Goal: Obtain resource: Obtain resource

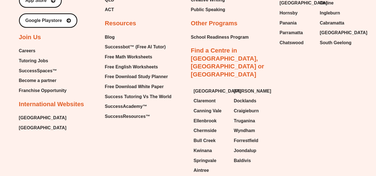
scroll to position [2395, 0]
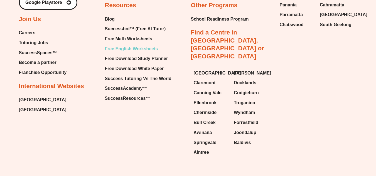
click at [139, 49] on span "Free English Worksheets" at bounding box center [131, 49] width 53 height 8
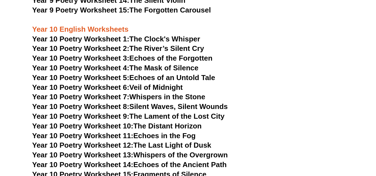
scroll to position [3937, 0]
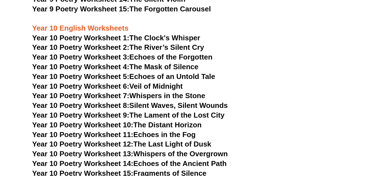
click at [158, 159] on link "Year 10 Poetry Worksheet 14: Echoes of the Ancient Path" at bounding box center [129, 163] width 194 height 8
click at [195, 53] on link "Year 10 Poetry Worksheet 3: Echoes of the Forgotten" at bounding box center [122, 57] width 180 height 8
click at [162, 72] on link "Year 10 Poetry Worksheet 5: Echoes of an Untold Tale" at bounding box center [123, 76] width 183 height 8
click at [165, 34] on link "Year 10 Poetry Worksheet 1: The Clock's Whisper" at bounding box center [116, 38] width 168 height 8
click at [171, 130] on link "Year 10 Poetry Worksheet 11: Echoes in the Fog" at bounding box center [113, 134] width 163 height 8
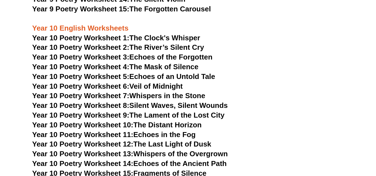
click at [145, 130] on link "Year 10 Poetry Worksheet 11: Echoes in the Fog" at bounding box center [113, 134] width 163 height 8
